Goal: Browse casually: Explore the website without a specific task or goal

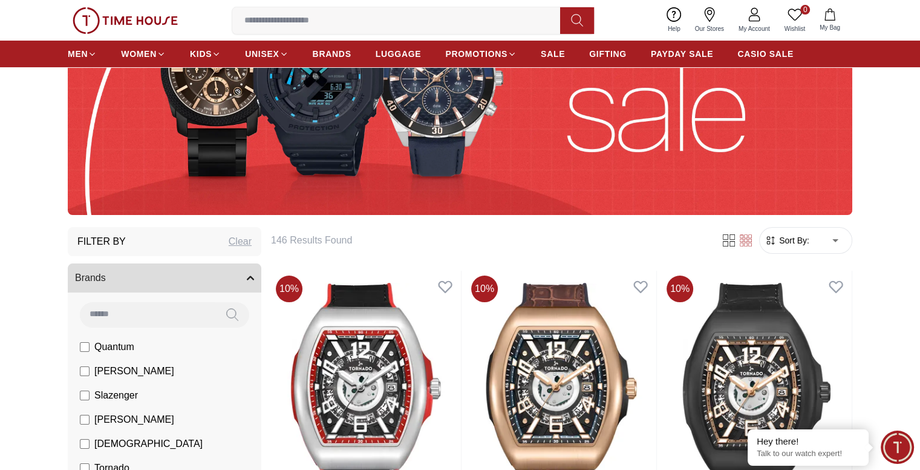
scroll to position [242, 0]
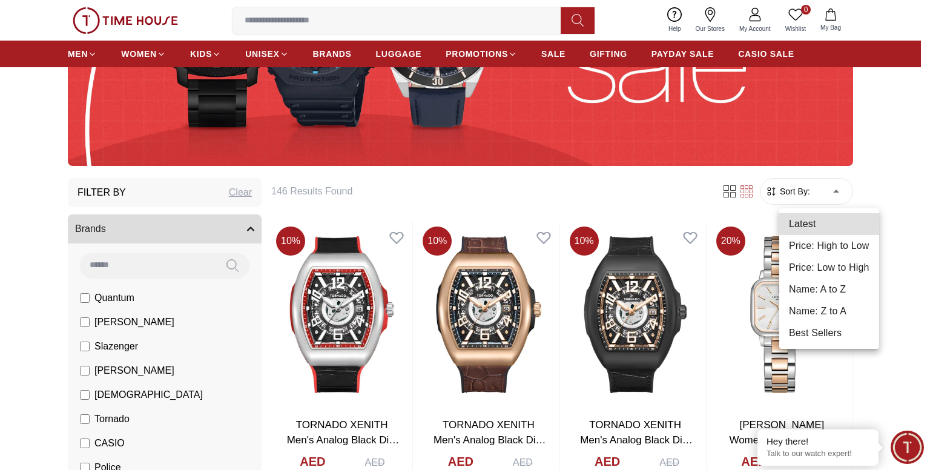
click at [918, 284] on div at bounding box center [465, 235] width 930 height 470
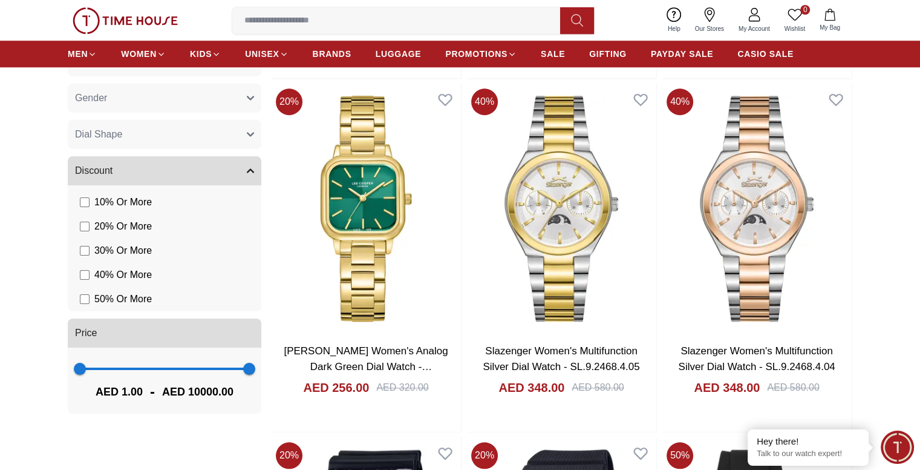
scroll to position [1089, 0]
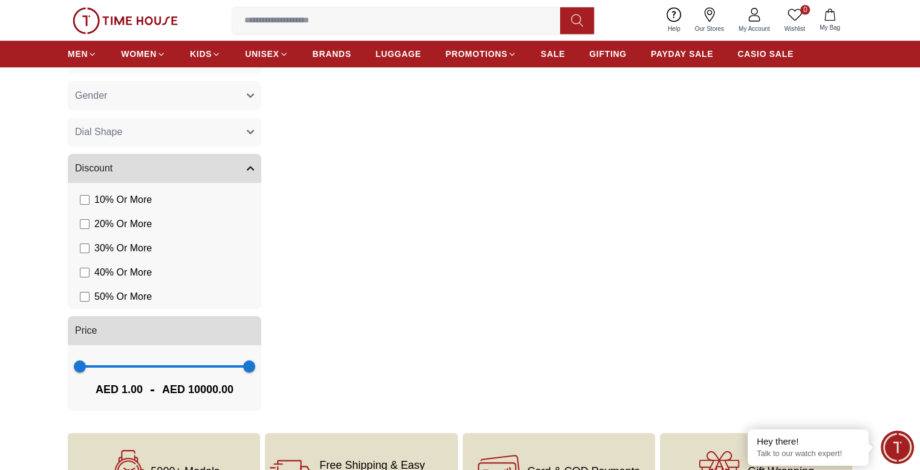
scroll to position [938, 0]
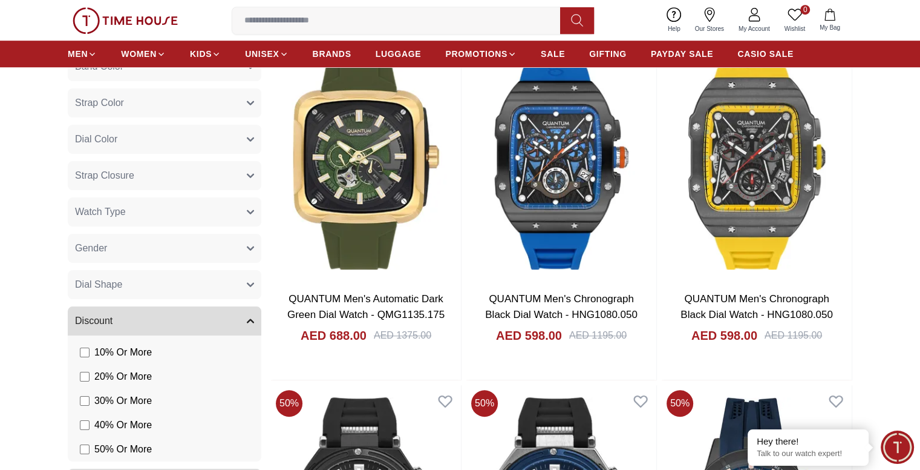
scroll to position [877, 0]
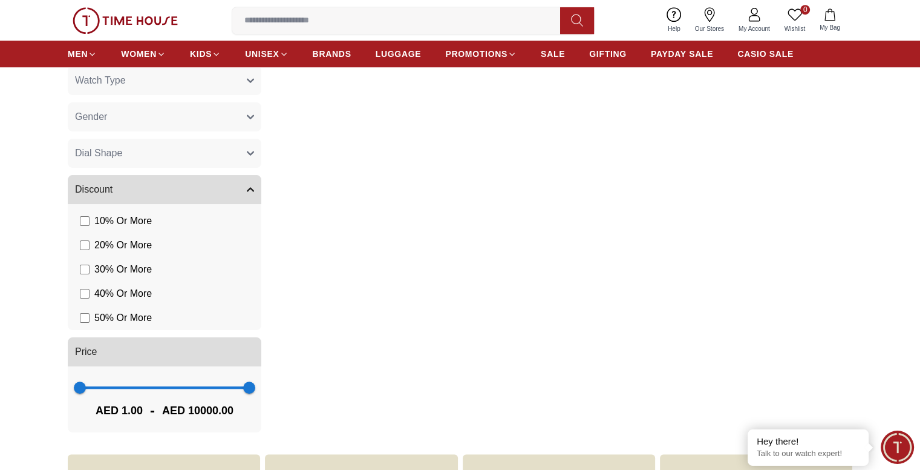
scroll to position [974, 0]
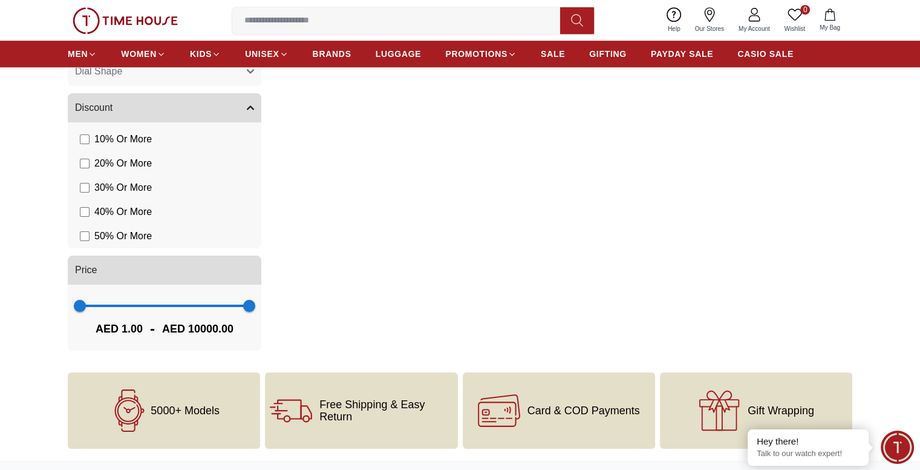
scroll to position [999, 0]
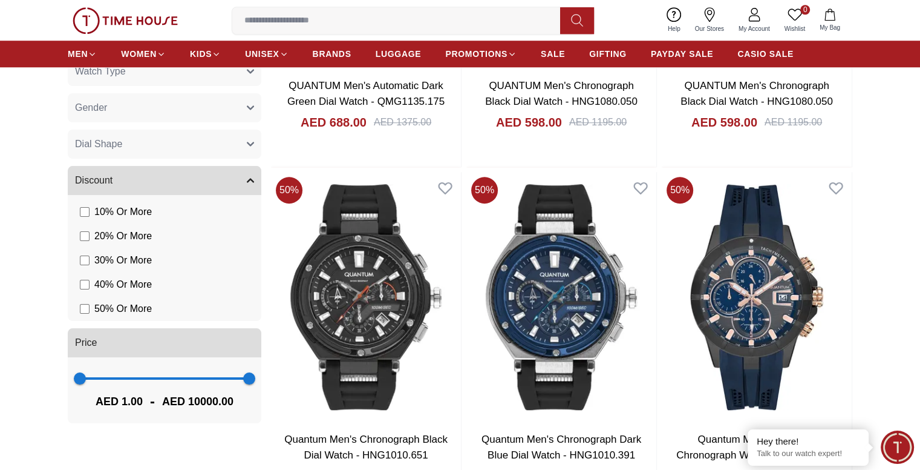
scroll to position [1071, 0]
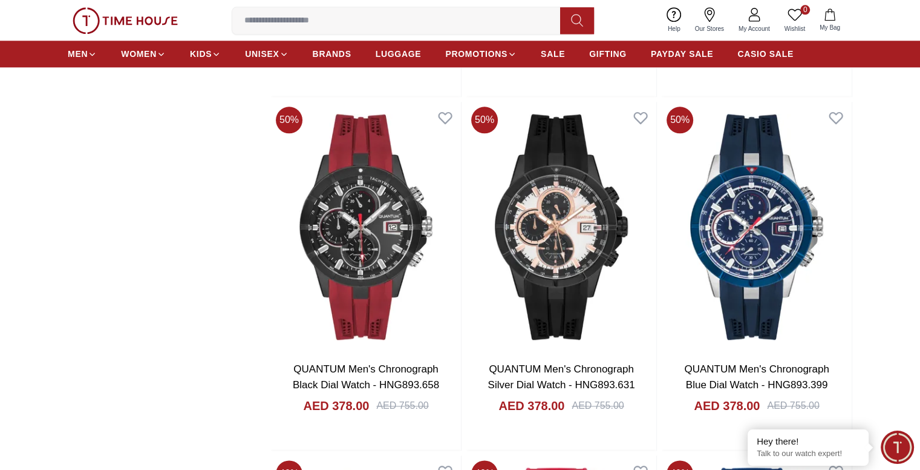
scroll to position [1555, 0]
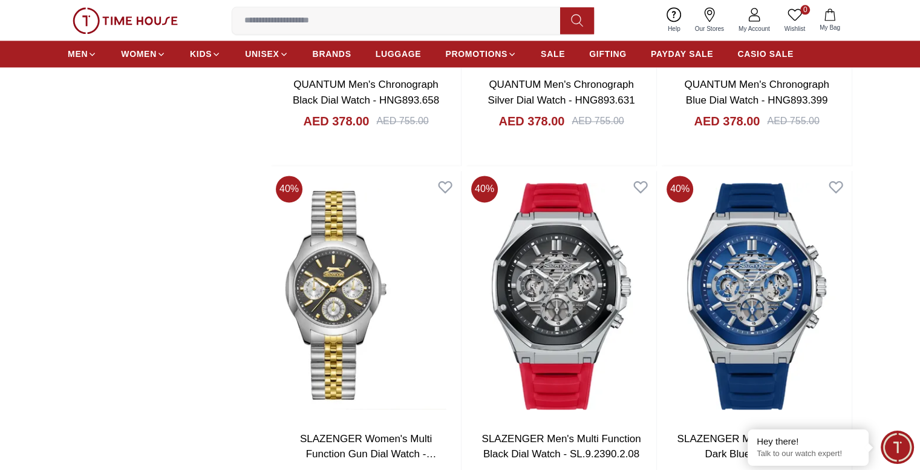
scroll to position [1797, 0]
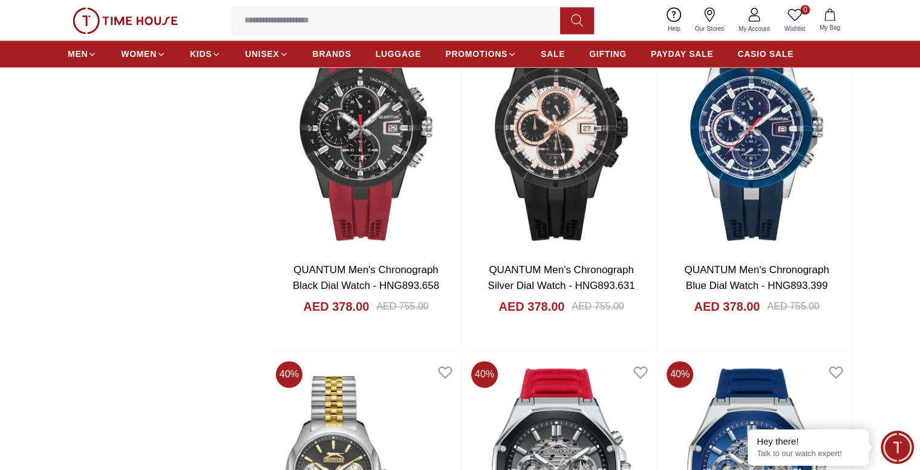
scroll to position [691, 0]
